Goal: Navigation & Orientation: Find specific page/section

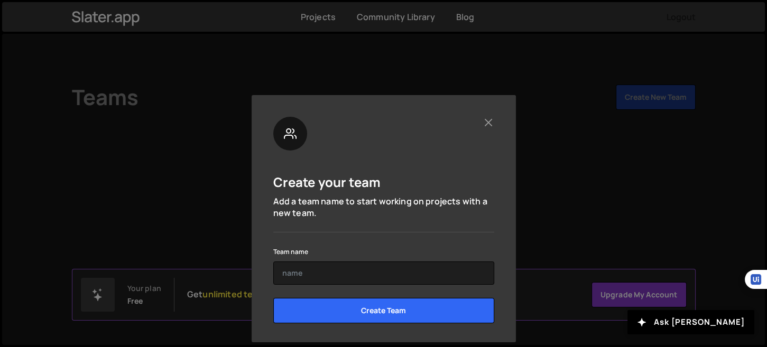
scroll to position [20, 0]
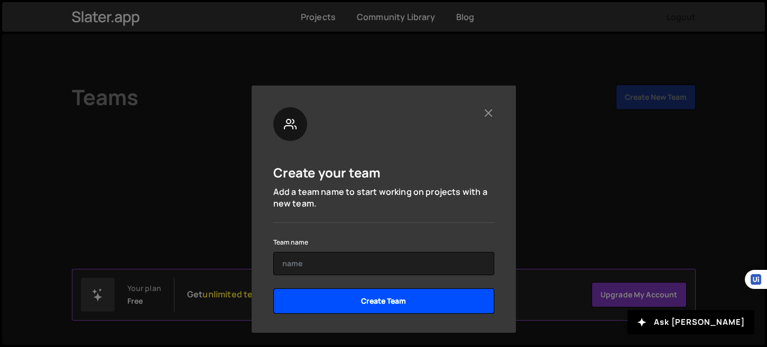
click at [384, 297] on input "Create Team" at bounding box center [383, 301] width 221 height 25
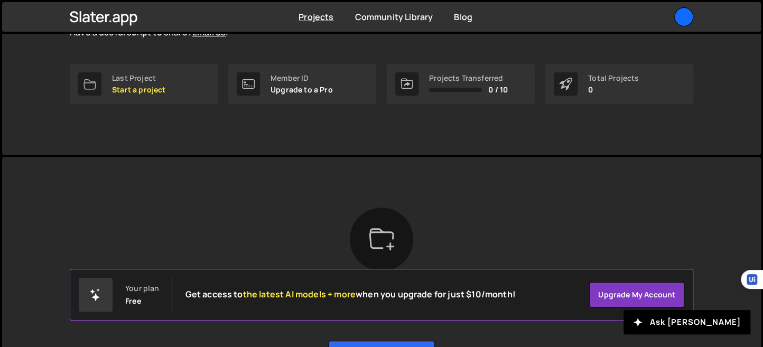
scroll to position [207, 0]
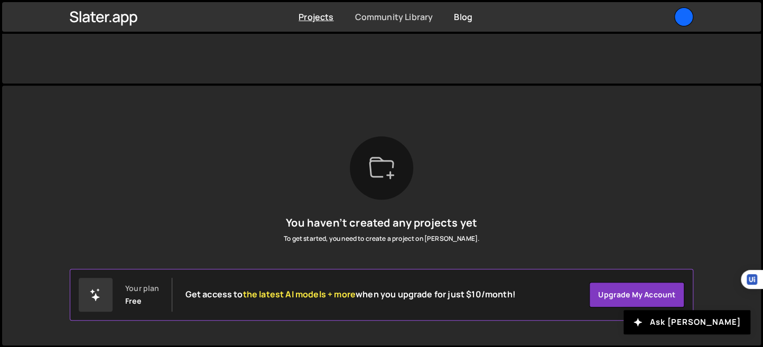
click at [371, 13] on link "Community Library" at bounding box center [394, 17] width 78 height 12
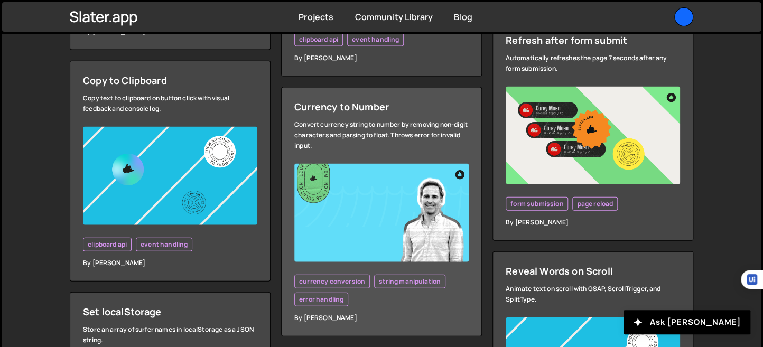
scroll to position [1163, 0]
